Goal: Use online tool/utility: Utilize a website feature to perform a specific function

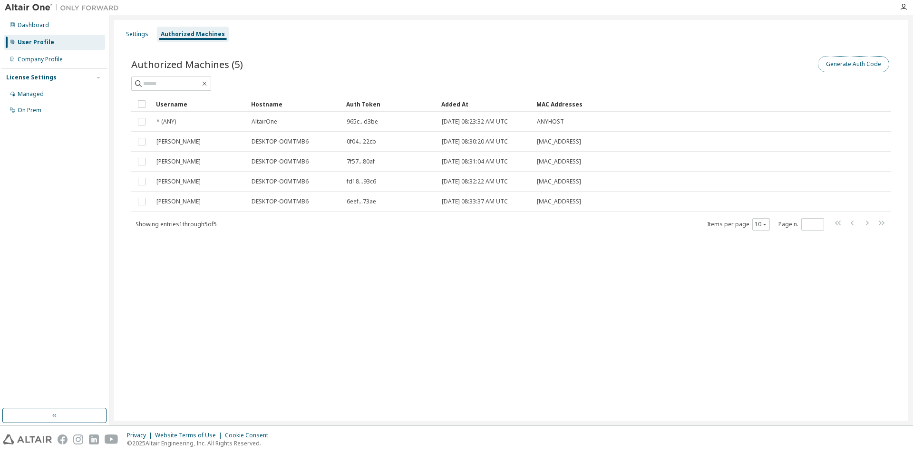
click at [837, 62] on button "Generate Auth Code" at bounding box center [853, 64] width 71 height 16
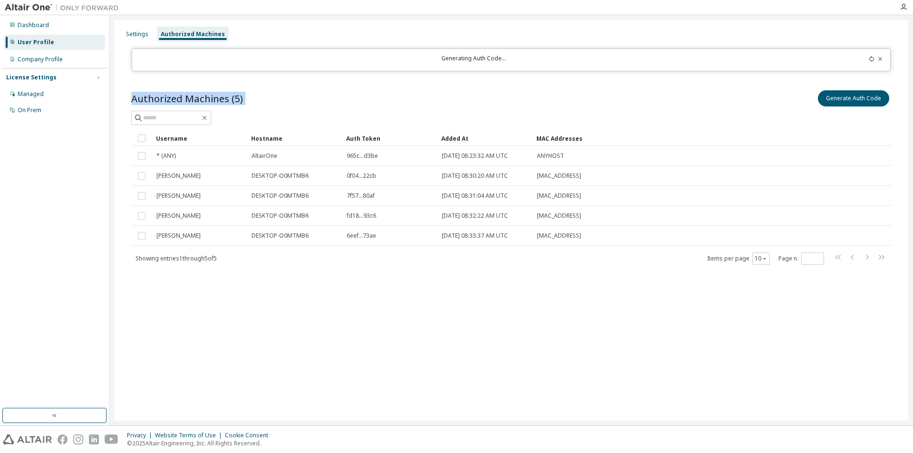
click at [489, 77] on div "Settings Authorized Machines Generating Auth Code... Authorized Machines (5) Ge…" at bounding box center [511, 220] width 794 height 401
click at [441, 90] on div "Authorized Machines (5) Generate Auth Code" at bounding box center [511, 98] width 760 height 20
click at [466, 58] on div "Generating Auth Code..." at bounding box center [474, 60] width 672 height 10
click at [498, 281] on div "Authorized Machines (5) Generate Auth Code Clear Load Save Save As Field Operat…" at bounding box center [511, 183] width 782 height 213
click at [856, 97] on button "Generate Auth Code" at bounding box center [853, 98] width 71 height 16
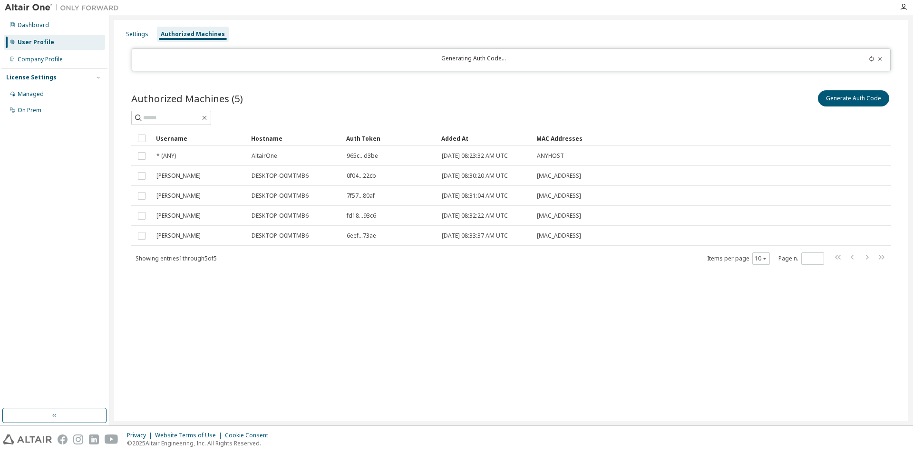
click at [882, 59] on icon at bounding box center [880, 59] width 6 height 6
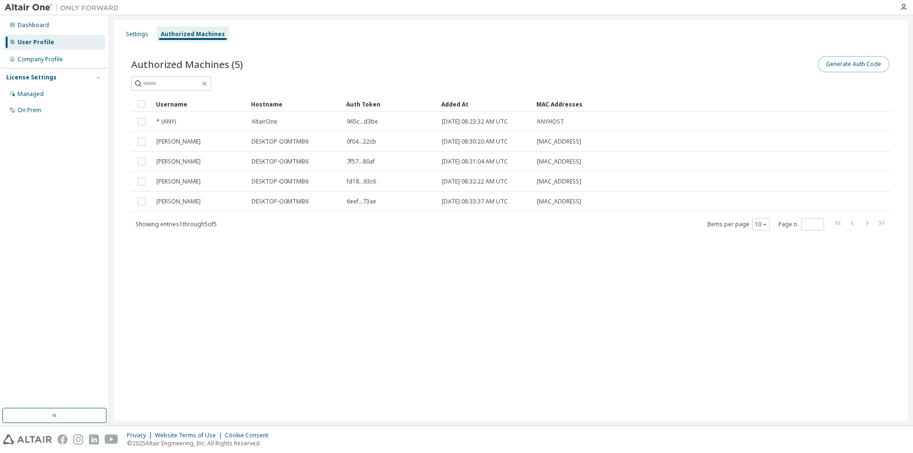
click at [865, 59] on button "Generate Auth Code" at bounding box center [853, 64] width 71 height 16
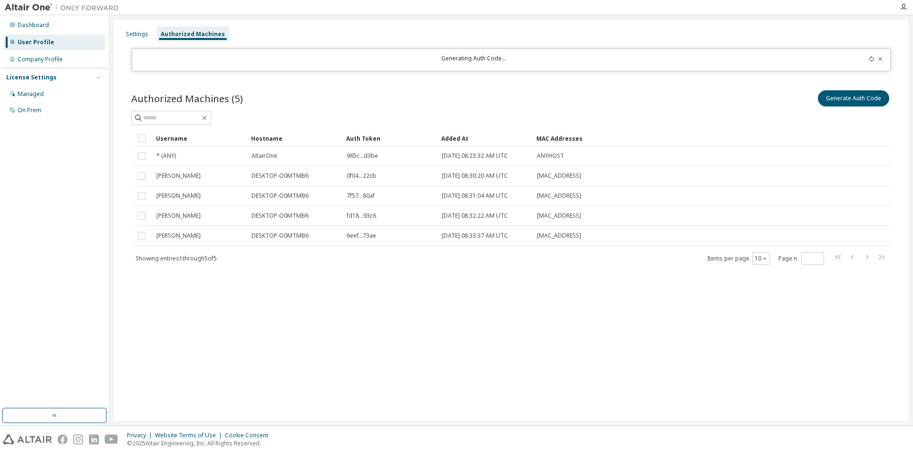
click at [871, 57] on icon at bounding box center [871, 59] width 4 height 6
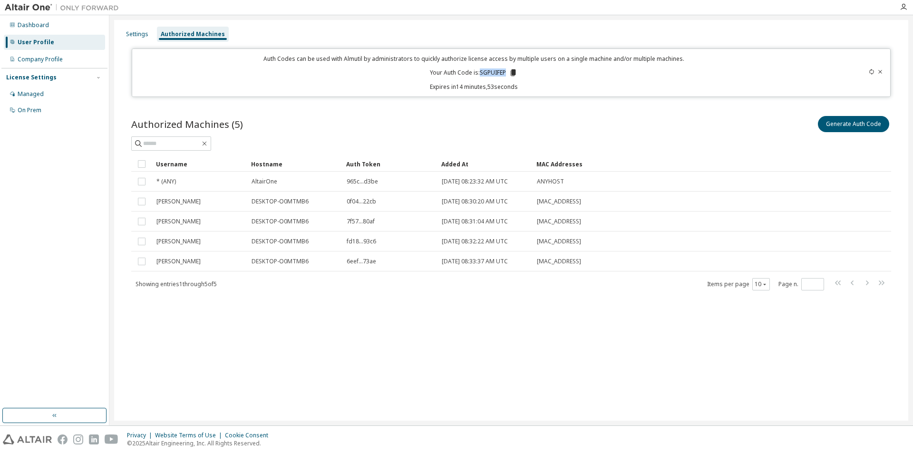
drag, startPoint x: 481, startPoint y: 73, endPoint x: 506, endPoint y: 74, distance: 25.2
click at [506, 74] on p "Your Auth Code is: SGPUIFEP" at bounding box center [473, 72] width 87 height 9
copy p "SGPUIFEP"
